Goal: Task Accomplishment & Management: Use online tool/utility

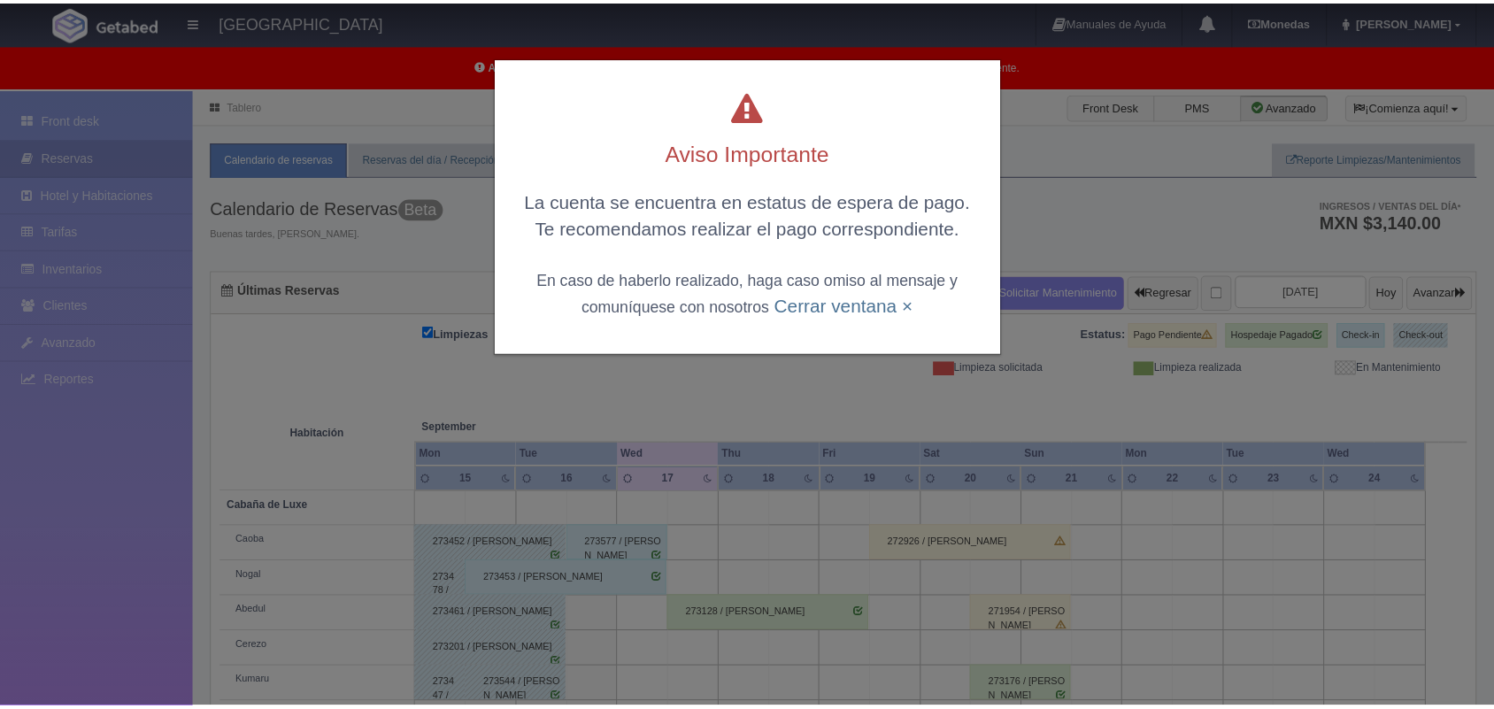
scroll to position [245, 0]
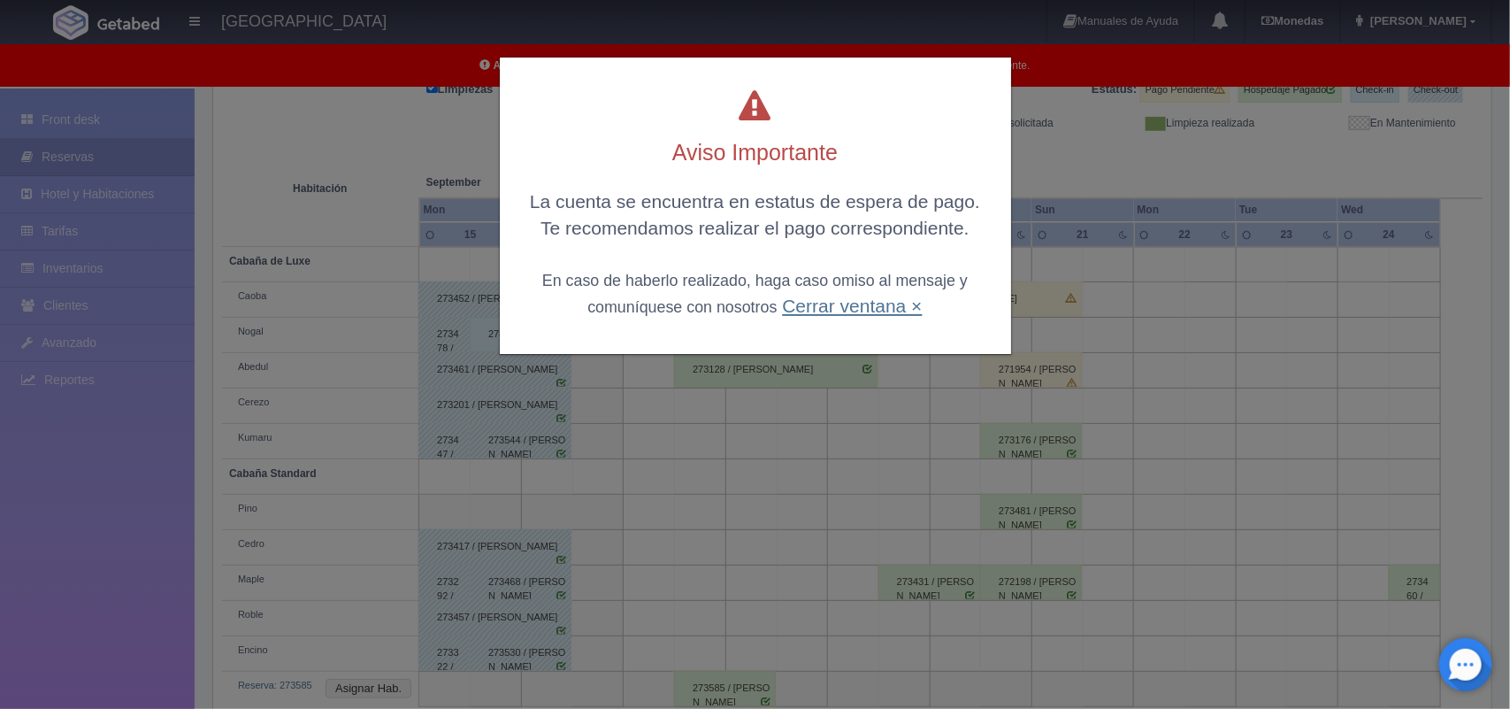
click at [845, 305] on link "Cerrar ventana ×" at bounding box center [852, 306] width 140 height 20
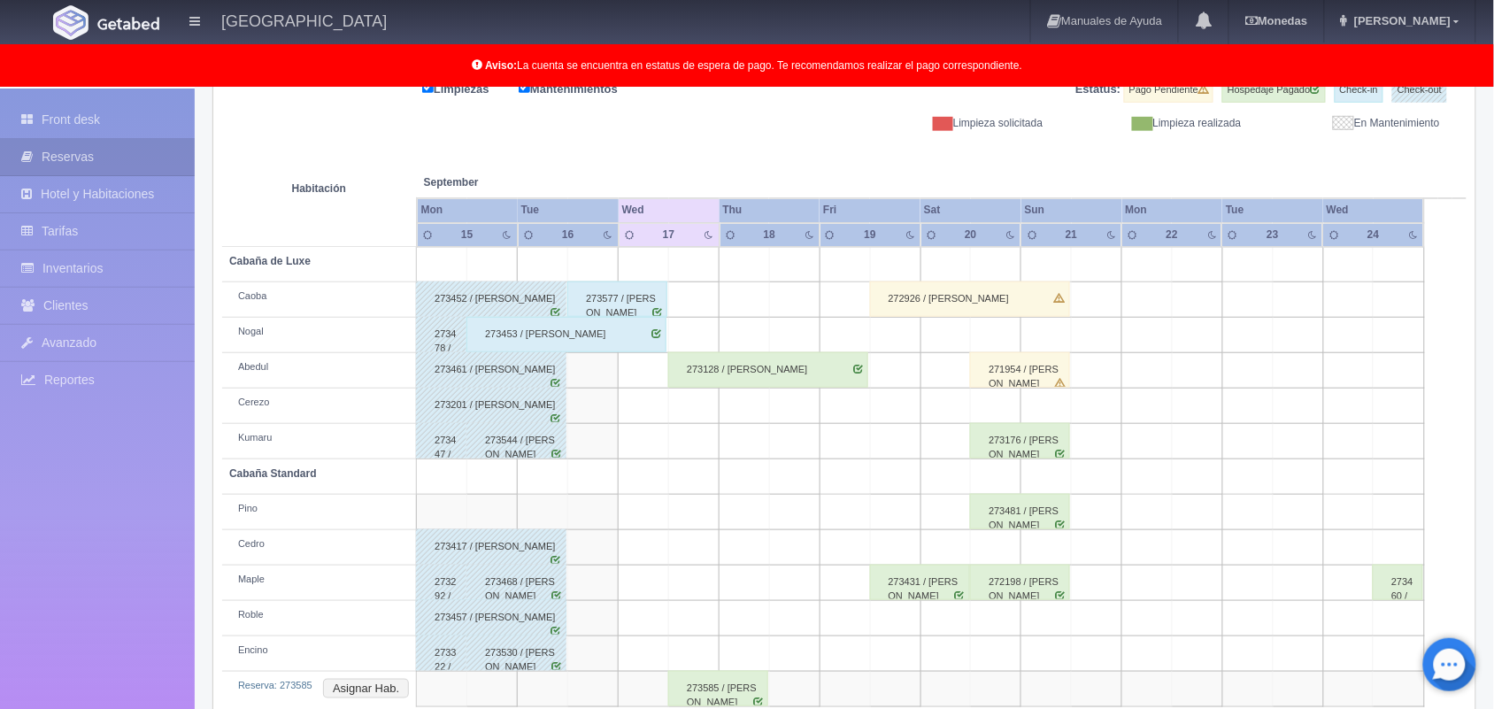
scroll to position [281, 0]
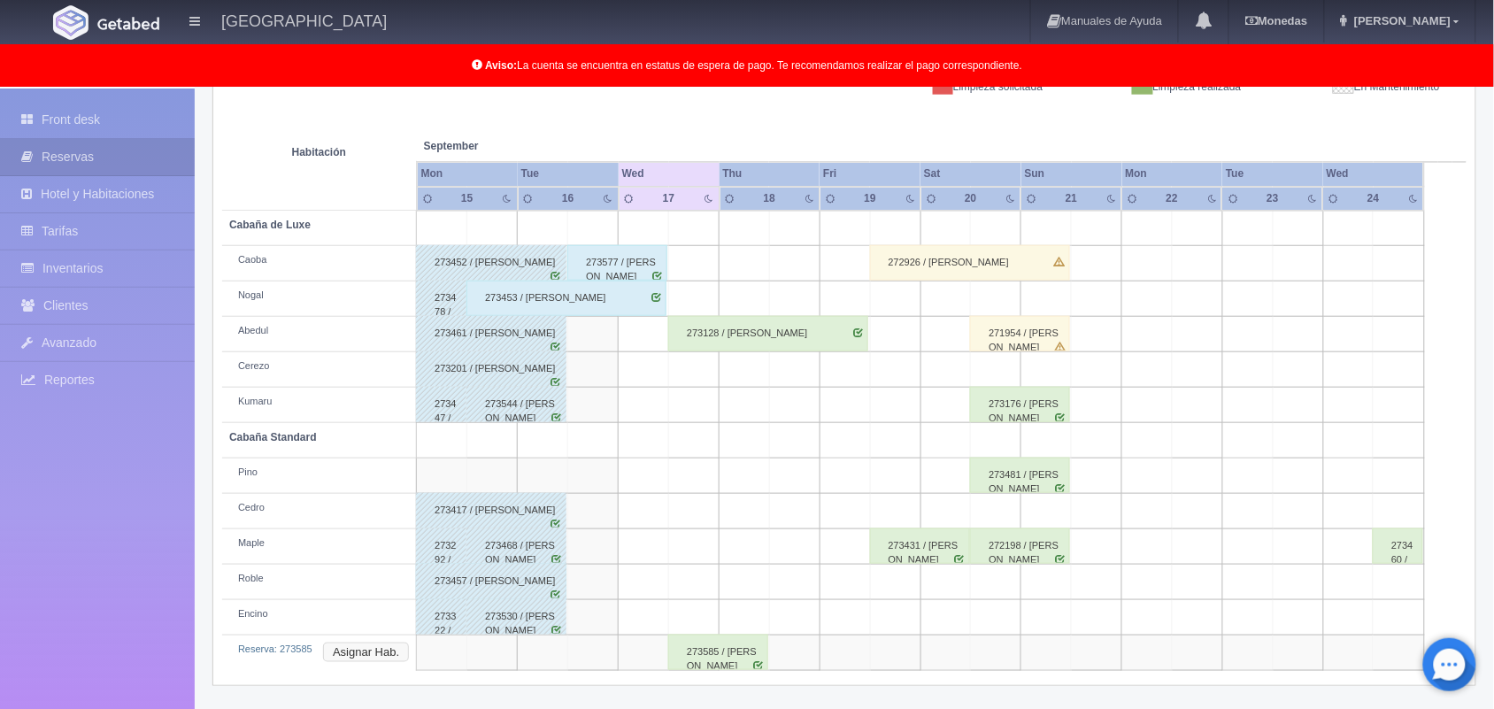
click at [373, 655] on button "Asignar Hab." at bounding box center [366, 651] width 86 height 19
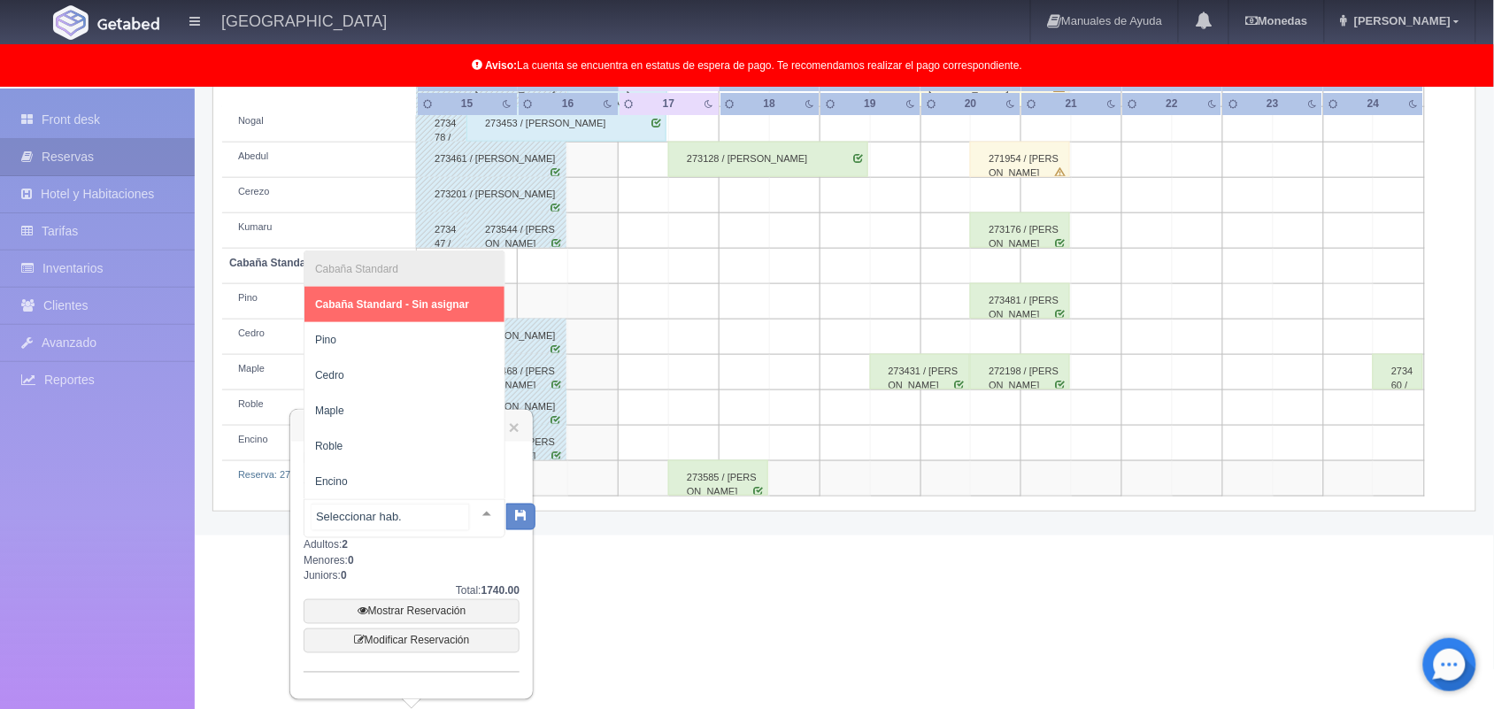
scroll to position [457, 0]
click at [472, 506] on div at bounding box center [486, 513] width 35 height 27
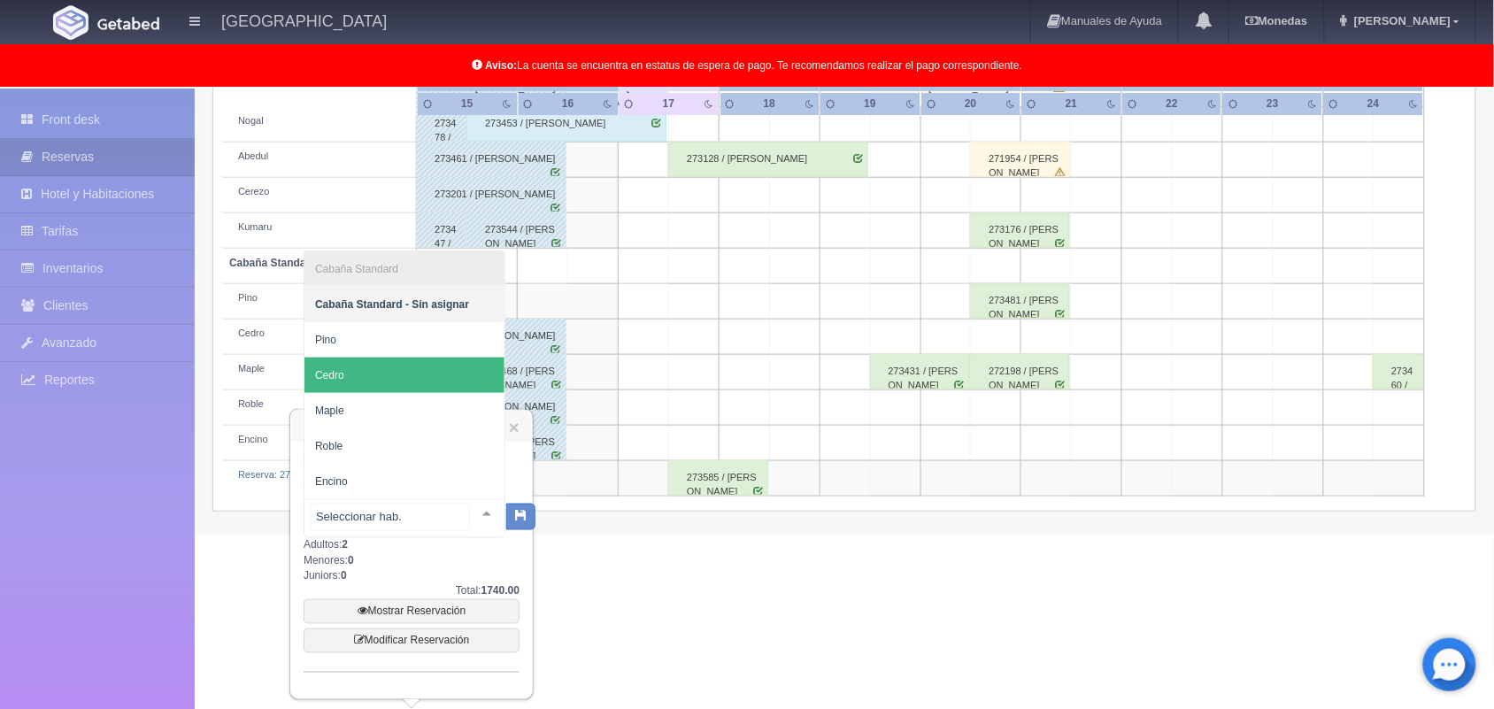
click at [449, 378] on span "Cedro" at bounding box center [404, 374] width 200 height 35
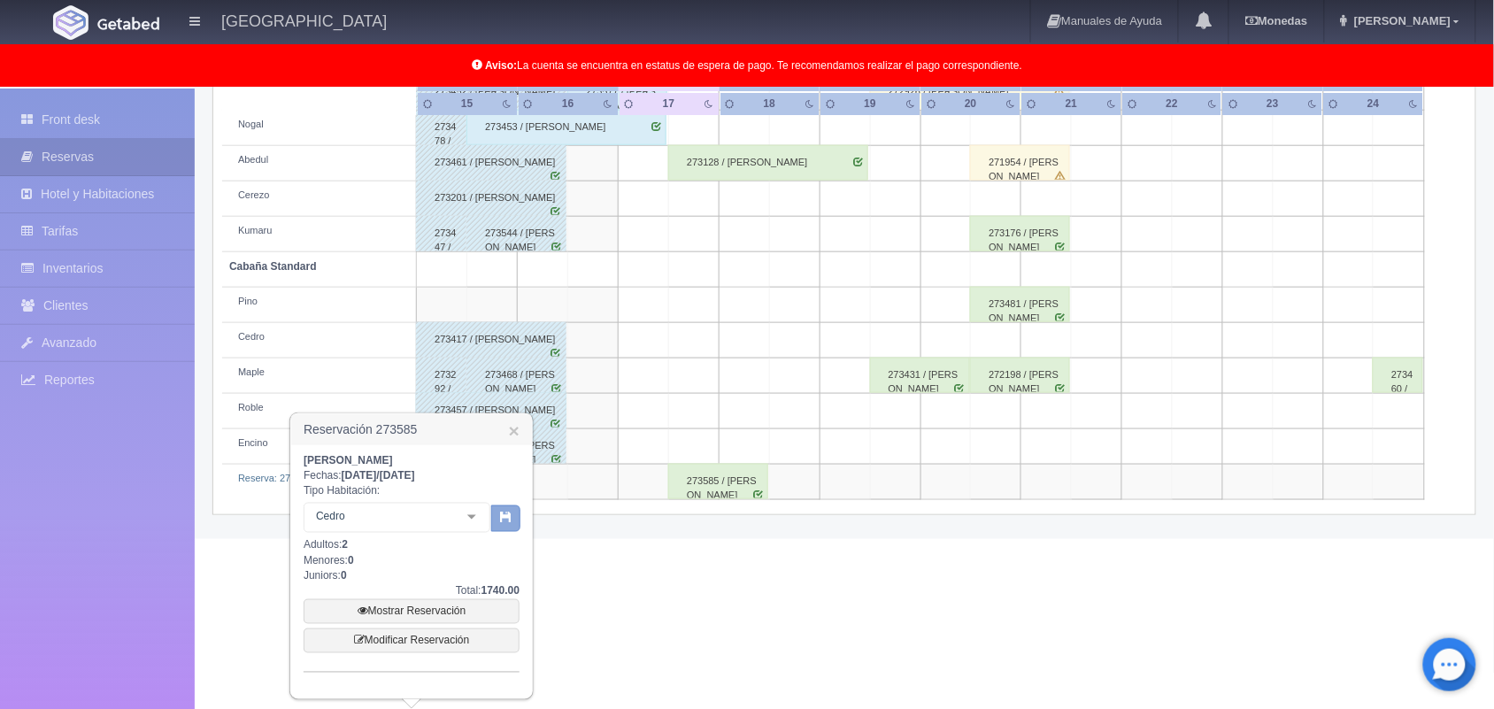
click at [503, 519] on icon "button" at bounding box center [506, 517] width 12 height 12
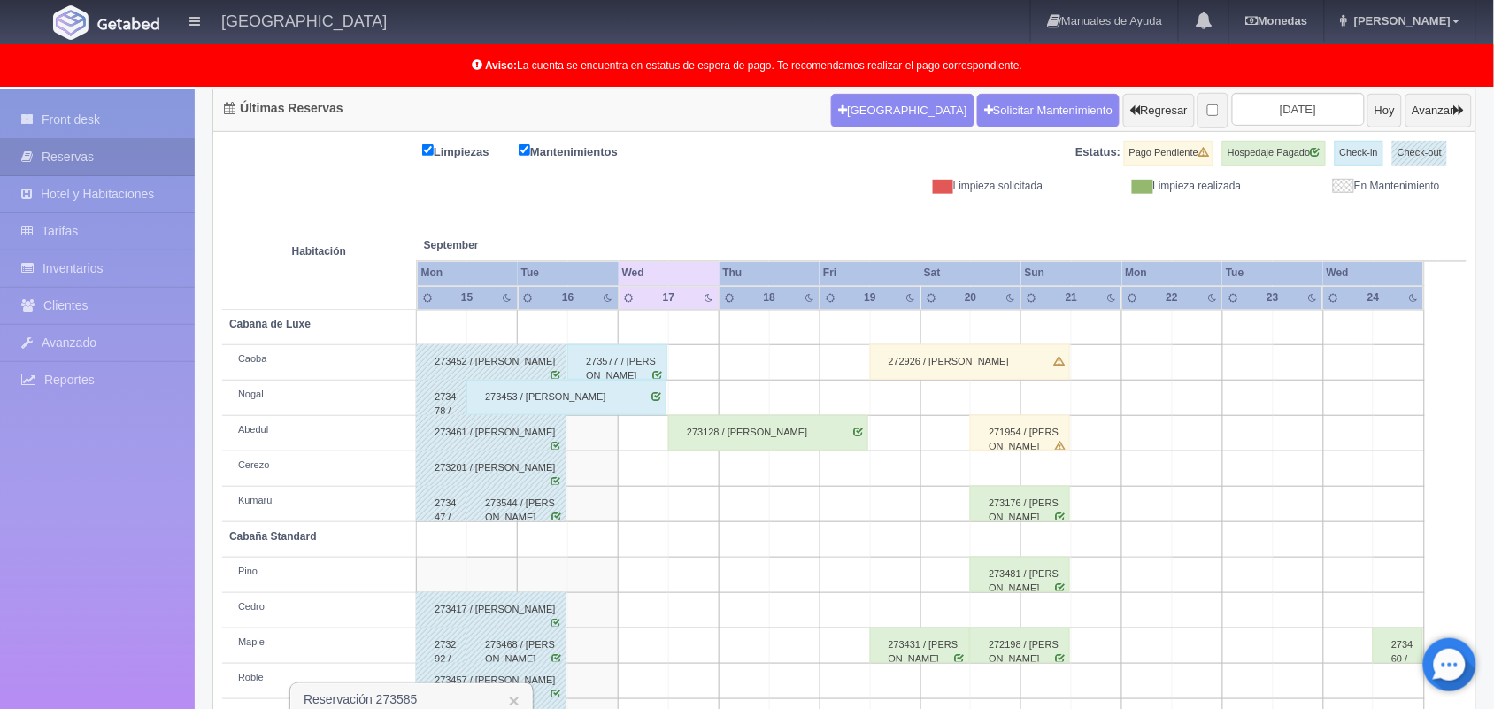
scroll to position [184, 0]
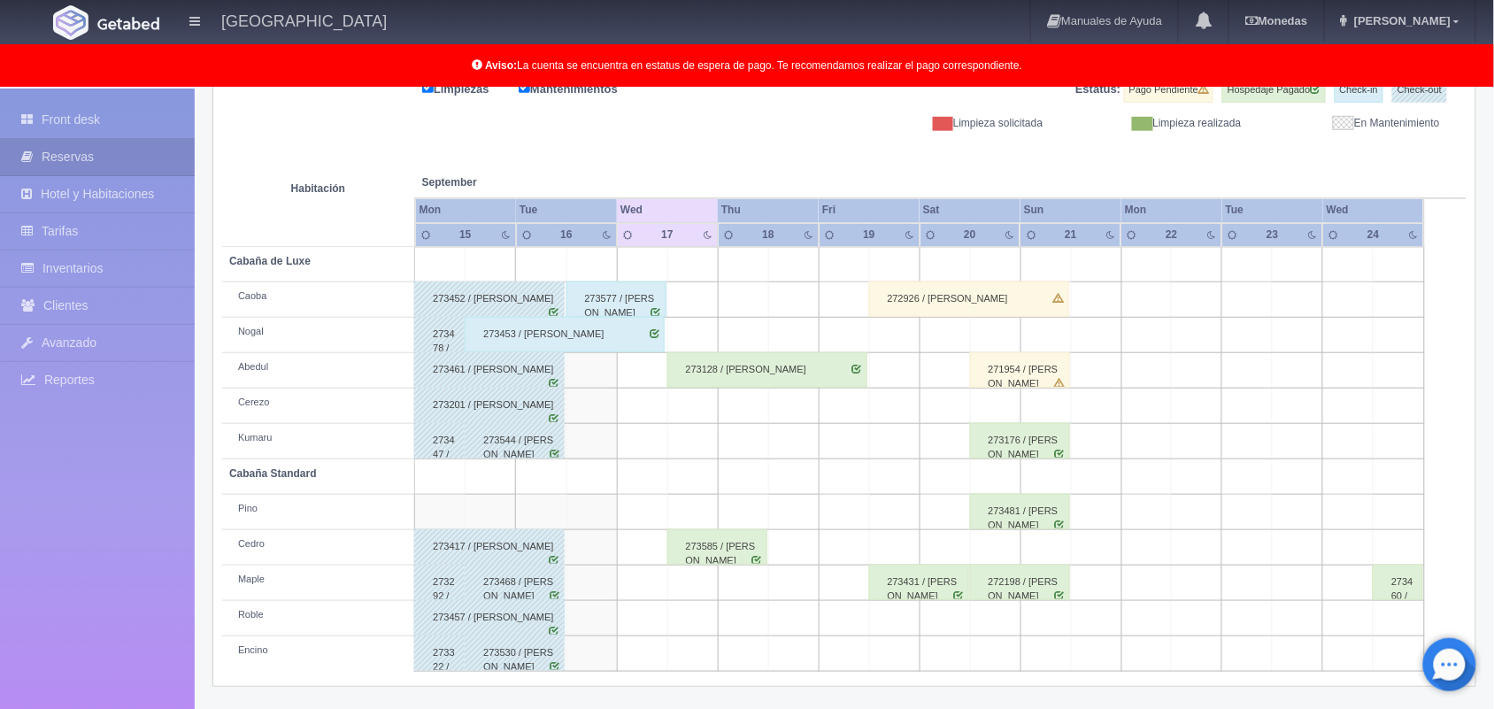
scroll to position [246, 0]
